Goal: Transaction & Acquisition: Obtain resource

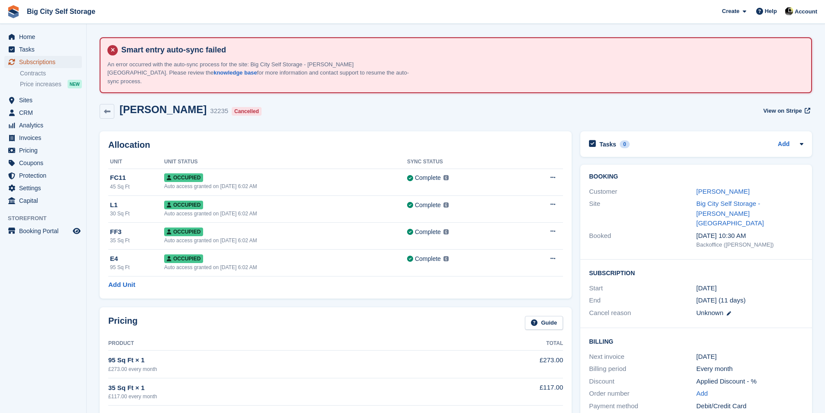
click at [38, 60] on span "Subscriptions" at bounding box center [45, 62] width 52 height 12
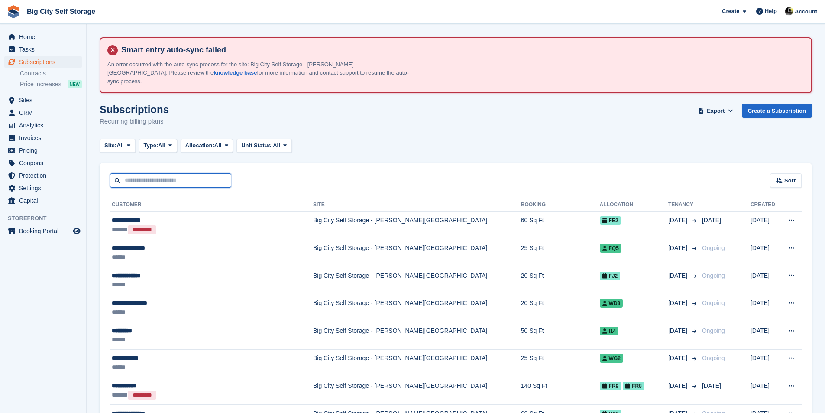
click at [172, 173] on input "text" at bounding box center [170, 180] width 121 height 14
click at [48, 64] on span "Subscriptions" at bounding box center [45, 62] width 52 height 12
click at [195, 173] on input "text" at bounding box center [170, 180] width 121 height 14
click at [208, 173] on input "text" at bounding box center [170, 180] width 121 height 14
type input "********"
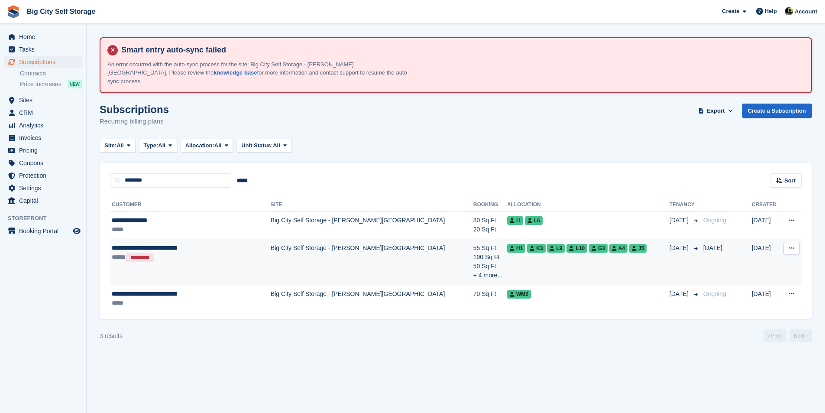
click at [296, 249] on td "Big City Self Storage - [PERSON_NAME][GEOGRAPHIC_DATA]" at bounding box center [372, 262] width 203 height 46
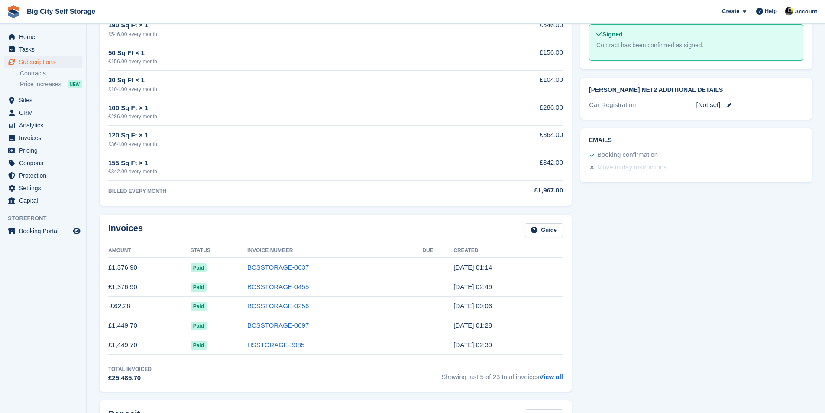
scroll to position [520, 0]
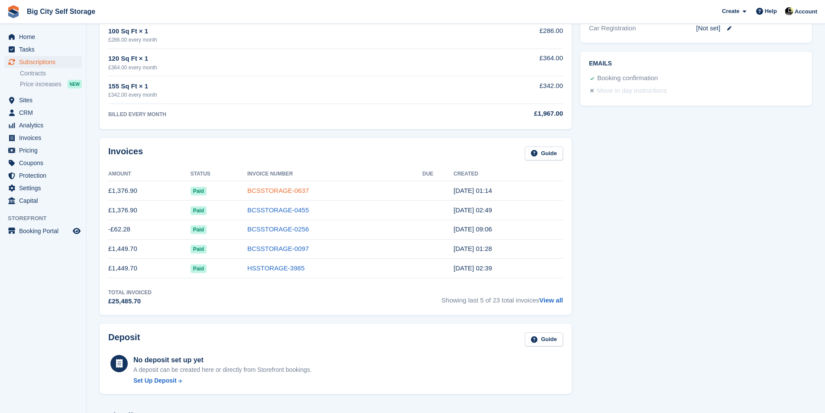
click at [261, 187] on link "BCSSTORAGE-0637" at bounding box center [278, 190] width 62 height 7
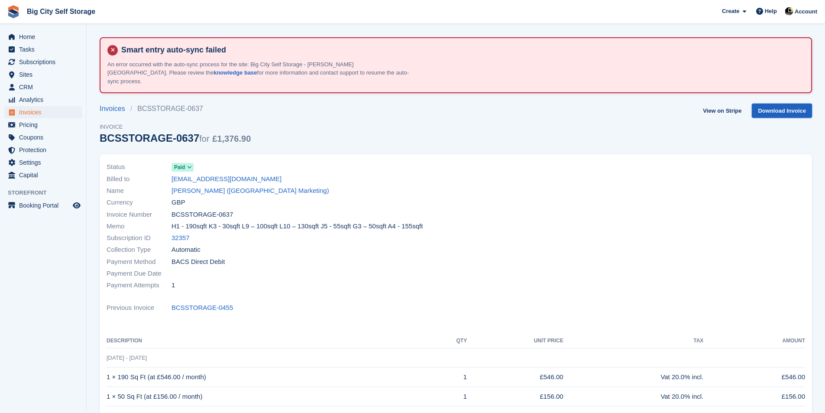
click at [778, 104] on link "Download Invoice" at bounding box center [782, 111] width 60 height 14
